Goal: Transaction & Acquisition: Book appointment/travel/reservation

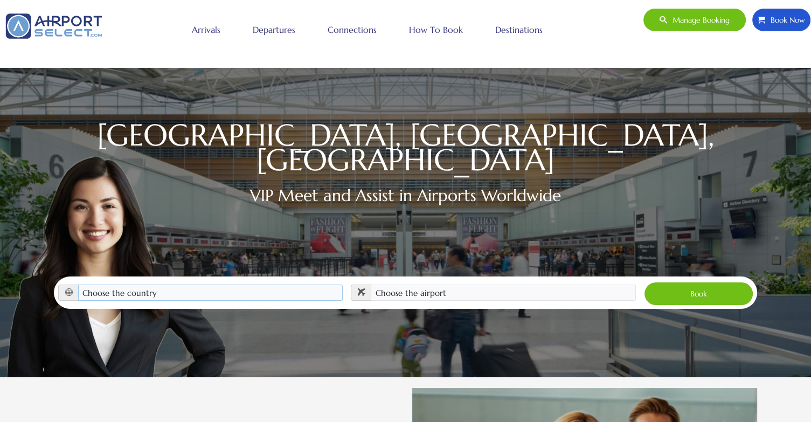
click at [314, 285] on select "Choose the country [GEOGRAPHIC_DATA] [GEOGRAPHIC_DATA] [GEOGRAPHIC_DATA] [GEOGR…" at bounding box center [210, 293] width 265 height 16
select select "GBR"
click at [78, 285] on select "Choose the country [GEOGRAPHIC_DATA] [GEOGRAPHIC_DATA] [GEOGRAPHIC_DATA] [GEOGR…" at bounding box center [210, 293] width 265 height 16
click at [479, 285] on select "Choose the airport [GEOGRAPHIC_DATA] (LHR)" at bounding box center [503, 293] width 265 height 16
select select "LHR"
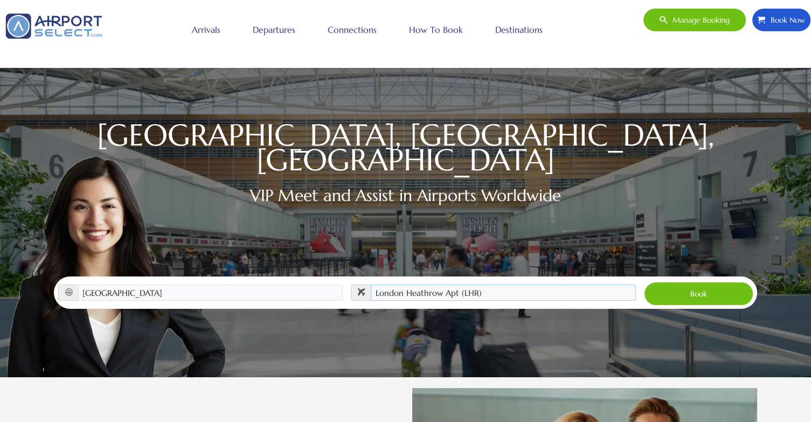
click at [371, 285] on select "Choose the airport [GEOGRAPHIC_DATA] (LHR)" at bounding box center [503, 293] width 265 height 16
click at [707, 282] on button "Book" at bounding box center [698, 294] width 109 height 24
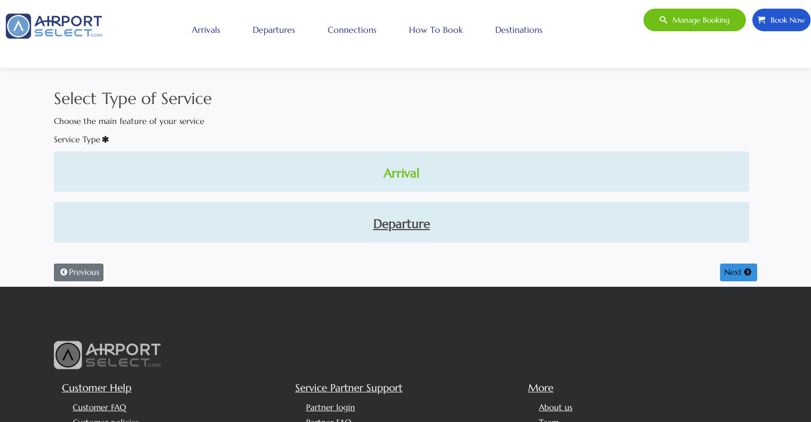
click at [389, 168] on link "Arrival" at bounding box center [402, 173] width 678 height 18
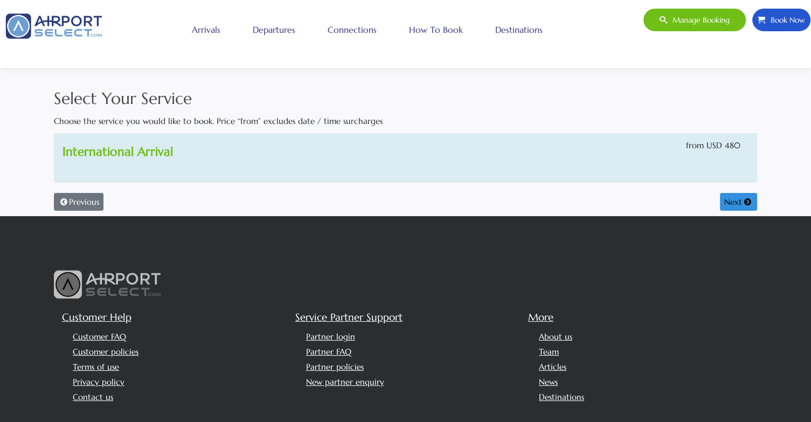
click at [160, 150] on link "International Arrival" at bounding box center [118, 151] width 110 height 15
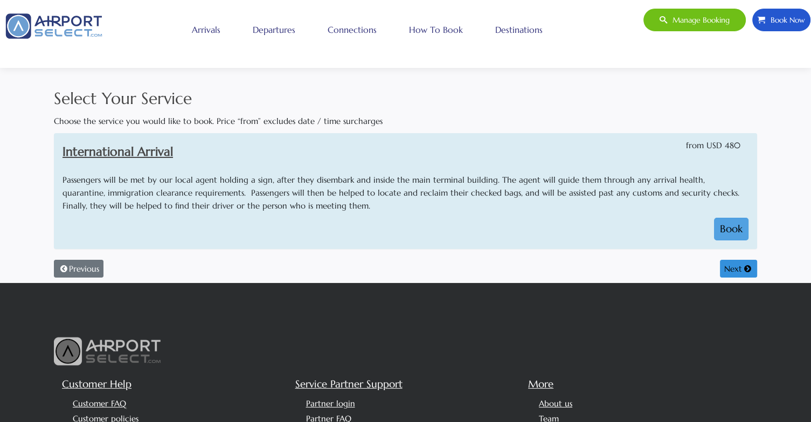
click at [735, 225] on button "Book" at bounding box center [731, 229] width 34 height 23
select select "1"
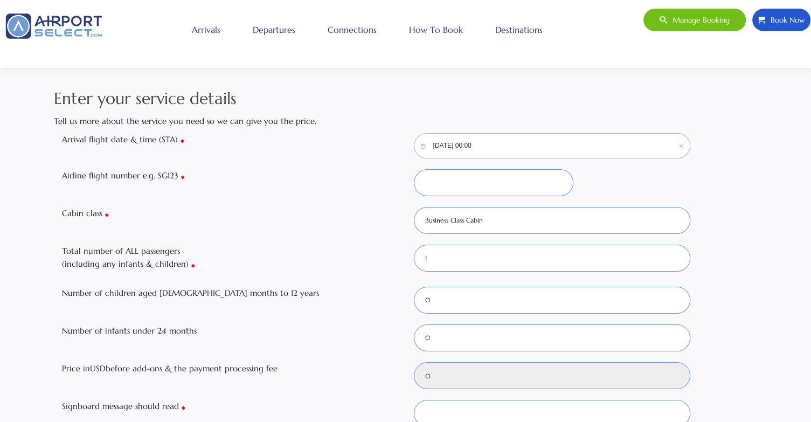
click at [551, 148] on input "10/11/2025, 00:00" at bounding box center [552, 145] width 277 height 25
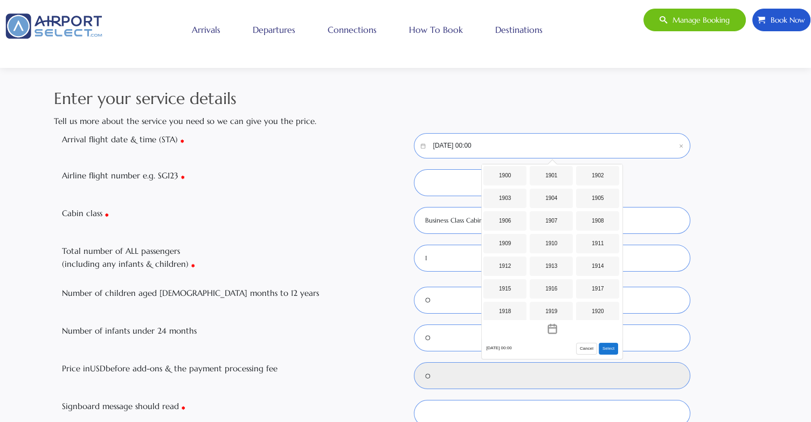
scroll to position [854, 0]
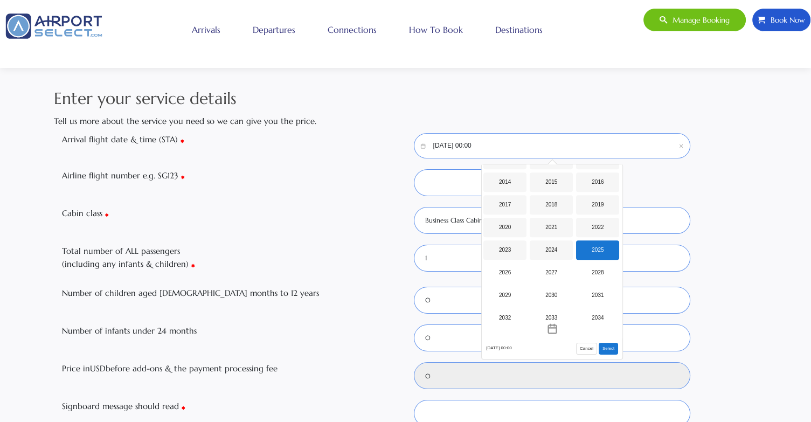
click at [444, 142] on input "10/11/2025, 00:00" at bounding box center [552, 145] width 277 height 25
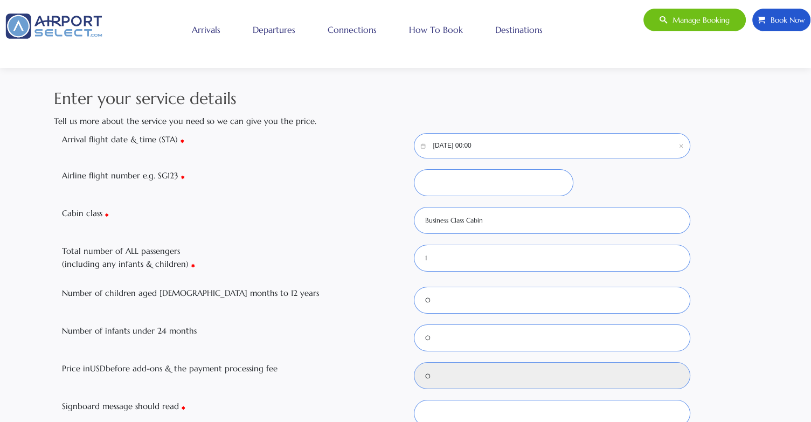
click at [444, 142] on input "10/11/2025, 00:00" at bounding box center [552, 145] width 277 height 25
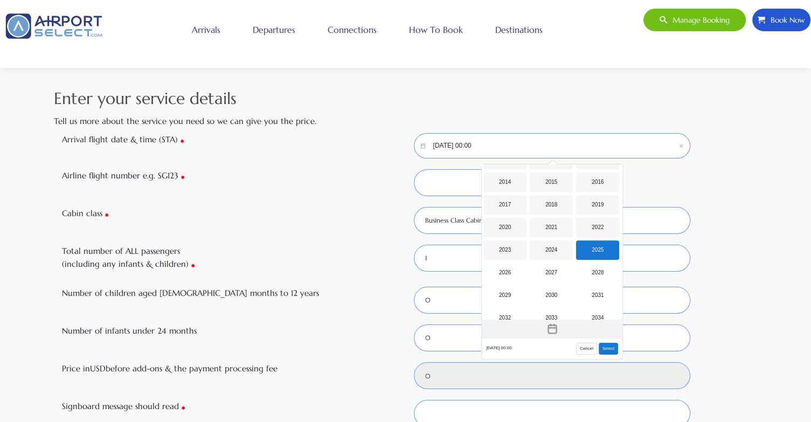
click at [547, 330] on icon "Toggle overlay" at bounding box center [552, 328] width 11 height 11
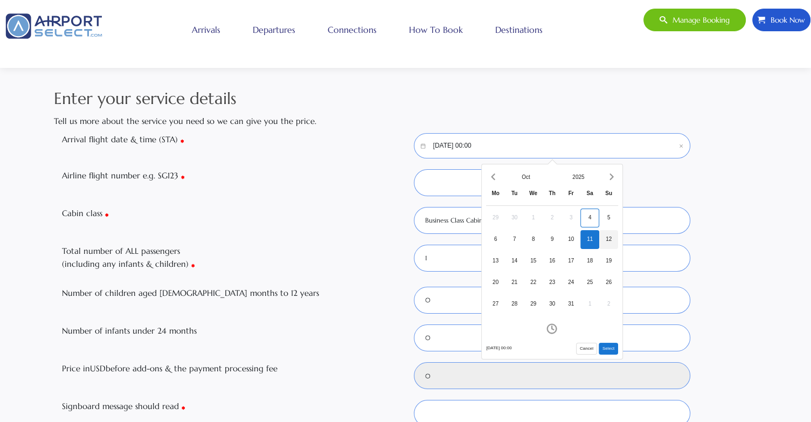
click at [606, 240] on div "12" at bounding box center [608, 239] width 19 height 19
click at [610, 347] on button "Select" at bounding box center [608, 349] width 19 height 12
type input "10/12/2025, 00:00"
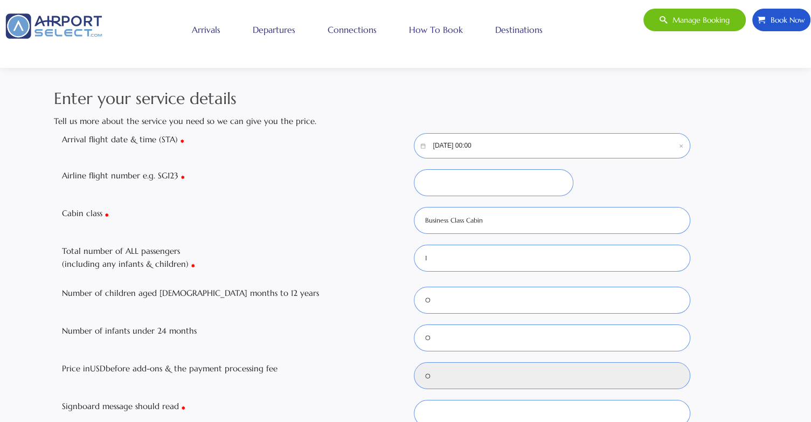
type input "480"
click at [499, 150] on input "10/12/2025, 00:00" at bounding box center [552, 145] width 277 height 25
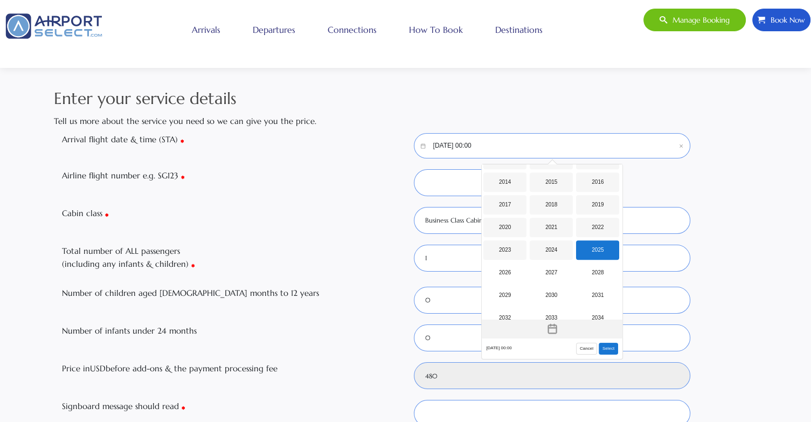
click at [552, 329] on icon "Toggle overlay" at bounding box center [552, 328] width 11 height 11
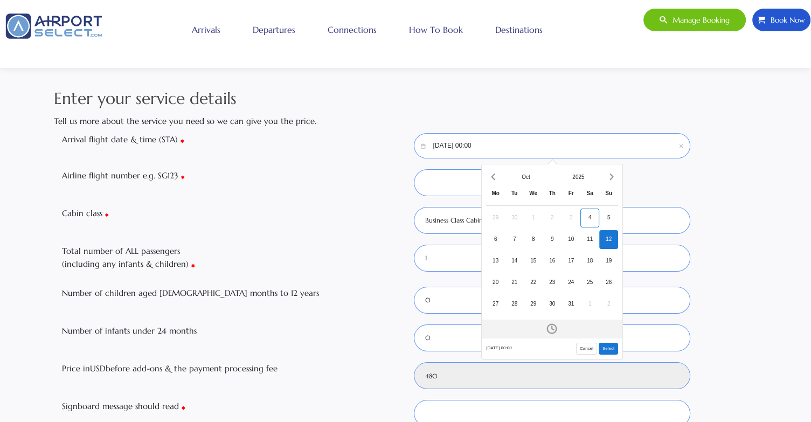
click at [554, 327] on icon "Open time picker" at bounding box center [552, 328] width 11 height 11
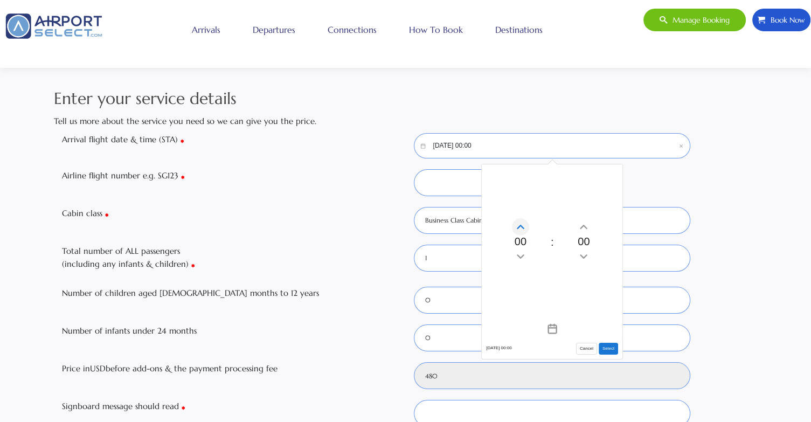
click at [522, 227] on icon "Increment hours" at bounding box center [520, 227] width 7 height 4
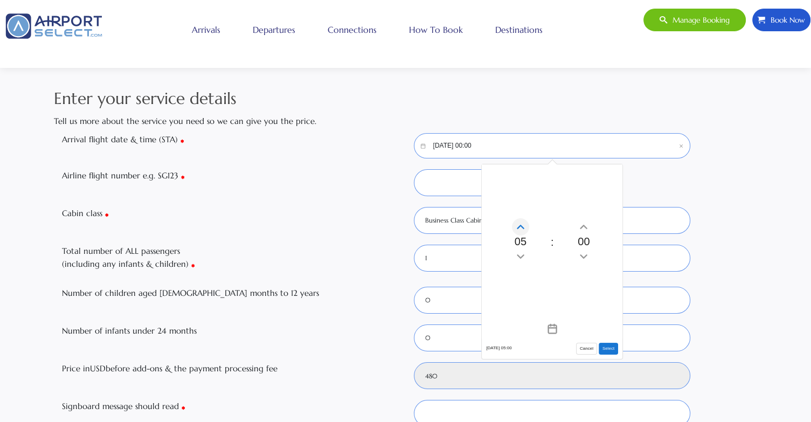
click at [522, 227] on icon "Increment hours" at bounding box center [520, 227] width 7 height 4
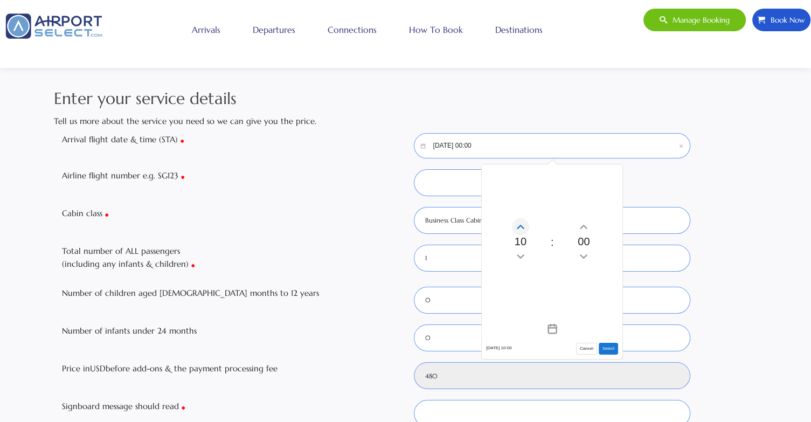
click at [522, 227] on icon "Increment hours" at bounding box center [520, 227] width 7 height 4
click at [584, 227] on icon "Increment minutes" at bounding box center [584, 226] width 12 height 17
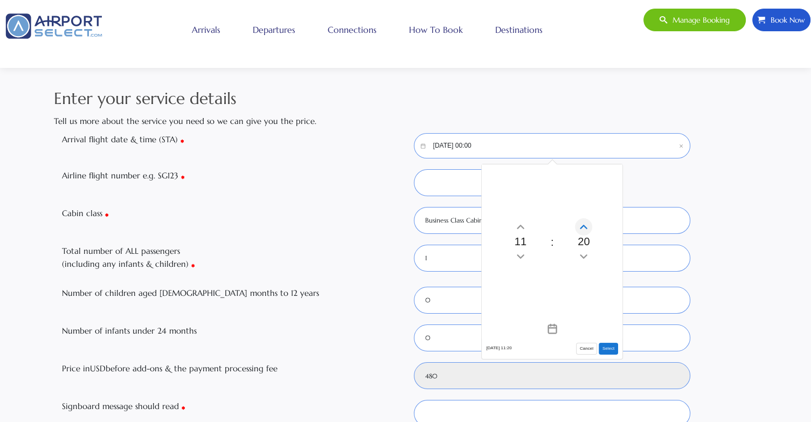
click at [584, 227] on icon "Increment minutes" at bounding box center [584, 226] width 12 height 17
click at [586, 259] on icon "Decrement minutes" at bounding box center [584, 256] width 12 height 17
click at [612, 349] on button "Select" at bounding box center [608, 349] width 19 height 12
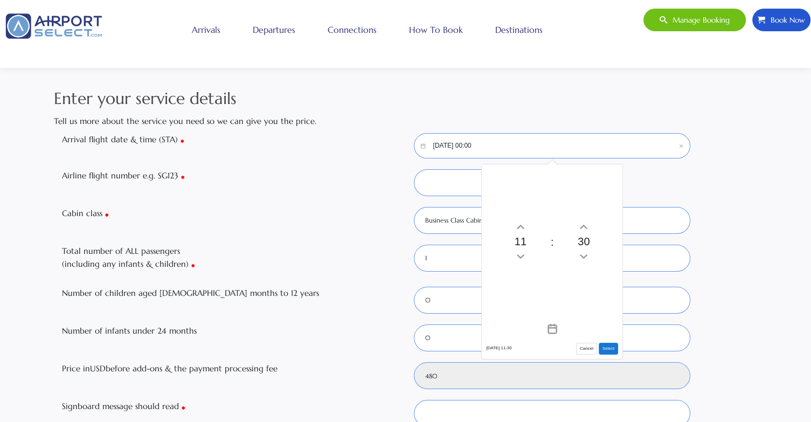
type input "10/12/2025, 11:30"
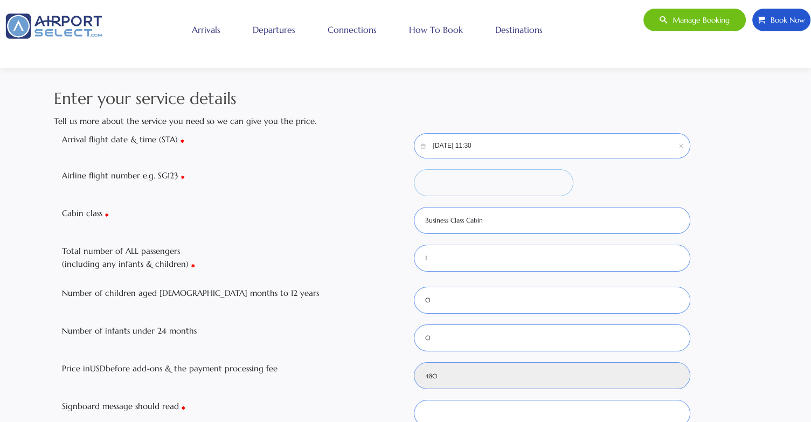
click at [482, 185] on input "Airline flight number e.g. SG123" at bounding box center [494, 182] width 160 height 27
type input "AA6973"
click at [512, 215] on select "Business Class Cabin Economy Class Cabin First Class Cabin Mix of Cabins Premiu…" at bounding box center [552, 220] width 277 height 27
select select "W"
click at [414, 207] on select "Business Class Cabin Economy Class Cabin First Class Cabin Mix of Cabins Premiu…" at bounding box center [552, 220] width 277 height 27
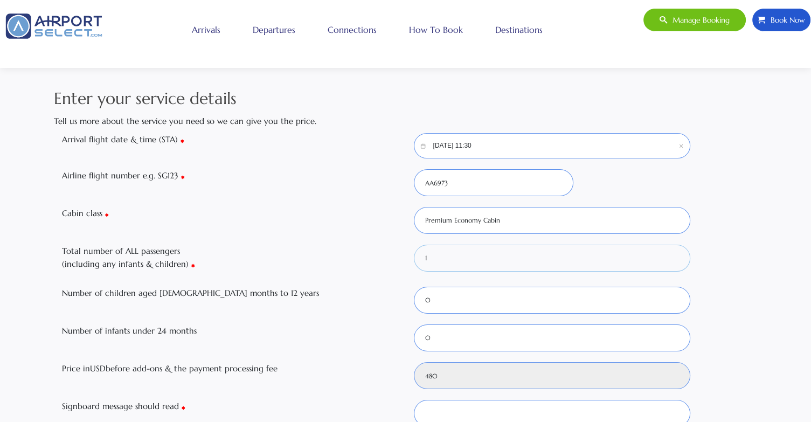
click at [438, 256] on select "0 1 2 3 4 5 6" at bounding box center [552, 258] width 277 height 27
select select "4"
click at [414, 245] on select "0 1 2 3 4 5 6" at bounding box center [552, 258] width 277 height 27
type input "605"
click at [442, 298] on select "0 1 2 3 4 5 6" at bounding box center [552, 300] width 277 height 27
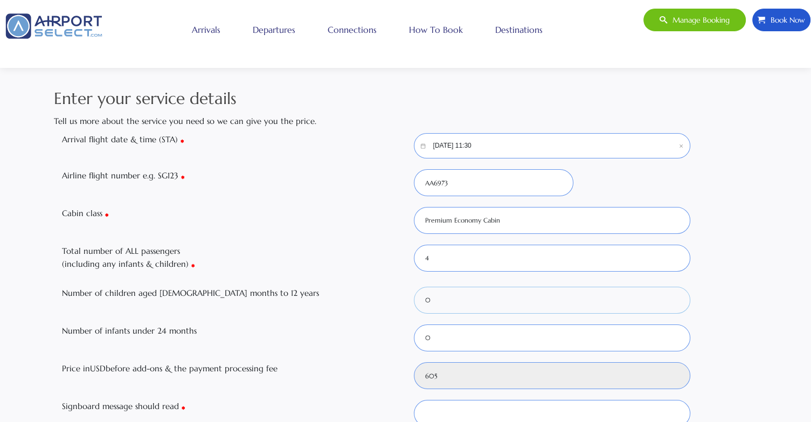
select select "1"
click at [414, 287] on select "0 1 2 3 4 5 6" at bounding box center [552, 300] width 277 height 27
type input "960"
click at [501, 303] on select "0 1 2 3 4 5 6" at bounding box center [552, 300] width 277 height 27
select select "2"
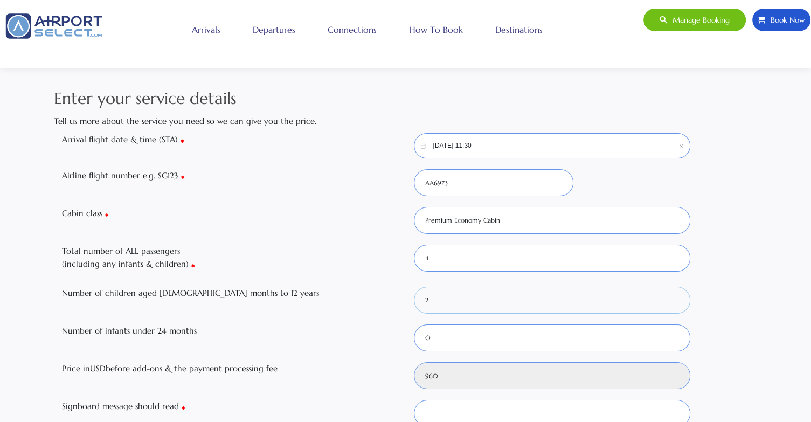
click at [414, 287] on select "0 1 2 3 4 5 6" at bounding box center [552, 300] width 277 height 27
click at [521, 259] on select "0 1 2 3 4 5 6" at bounding box center [552, 258] width 277 height 27
select select "2"
click at [414, 245] on select "0 1 2 3 4 5 6" at bounding box center [552, 258] width 277 height 27
type input "480"
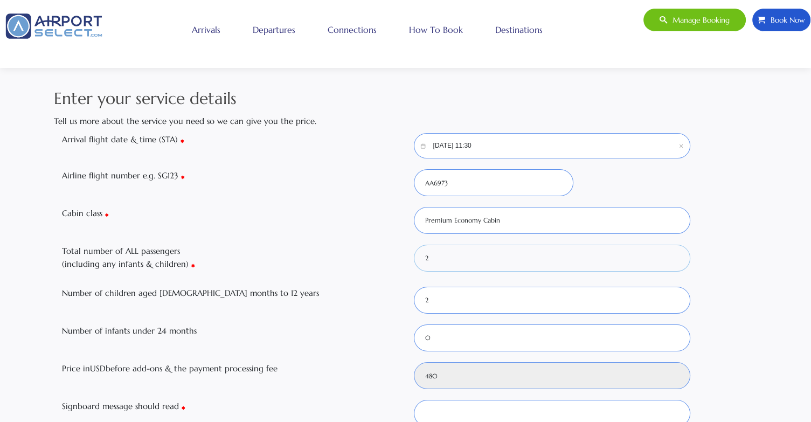
click at [447, 258] on select "0 1 2 3 4 5 6" at bounding box center [552, 258] width 277 height 27
select select "4"
click at [414, 245] on select "0 1 2 3 4 5 6" at bounding box center [552, 258] width 277 height 27
type input "960"
click at [739, 324] on div at bounding box center [728, 324] width 59 height 1
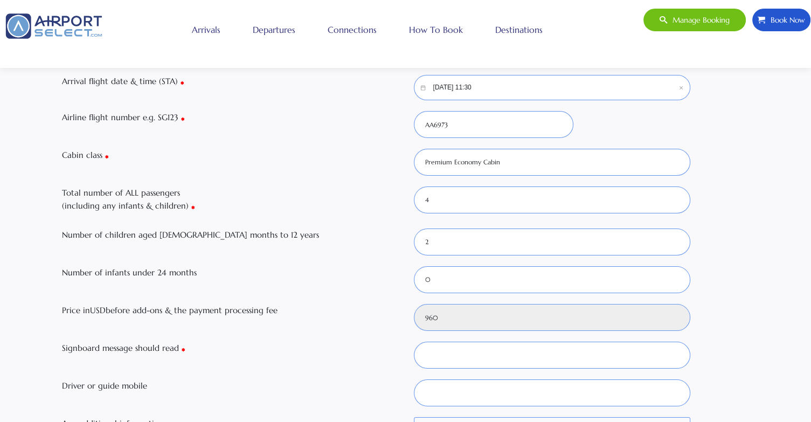
scroll to position [0, 0]
